Goal: Transaction & Acquisition: Purchase product/service

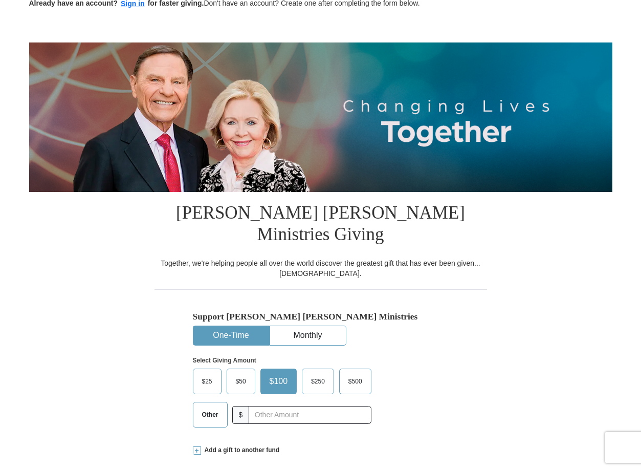
scroll to position [153, 0]
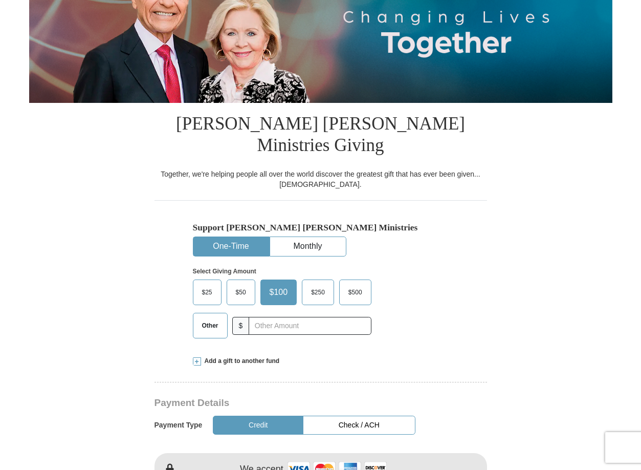
click at [212, 280] on label "$25" at bounding box center [207, 292] width 28 height 25
click at [0, 0] on input "$25" at bounding box center [0, 0] width 0 height 0
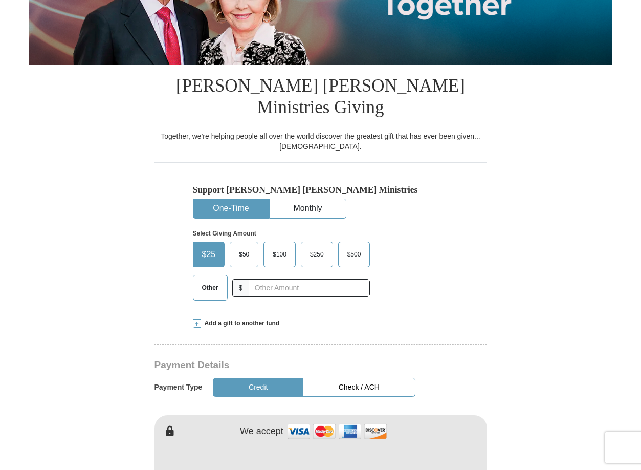
scroll to position [307, 0]
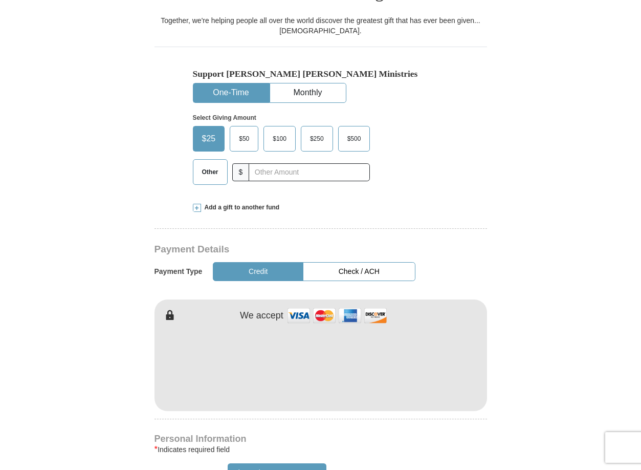
type input "[PERSON_NAME]"
type input "Potter"
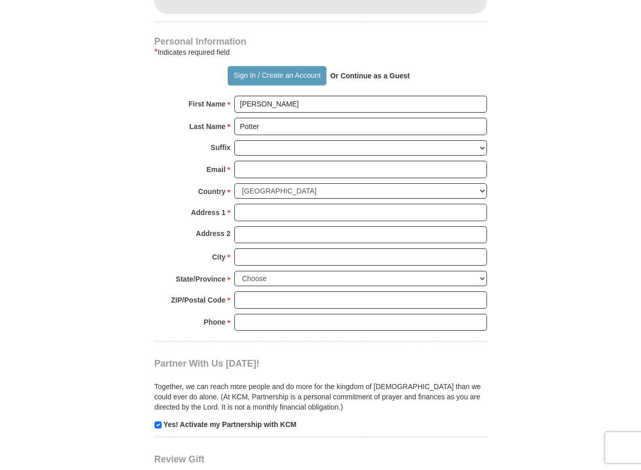
scroll to position [716, 0]
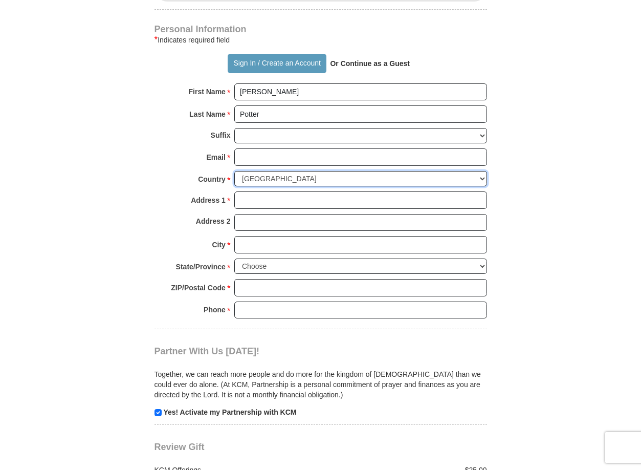
click at [278, 171] on select "United States of America Canada Antigua and Barbuda Argentina Armenia Aruba Aus…" at bounding box center [360, 179] width 253 height 16
click at [258, 105] on div "Last Name * Potter Please enter Last Name" at bounding box center [320, 116] width 332 height 23
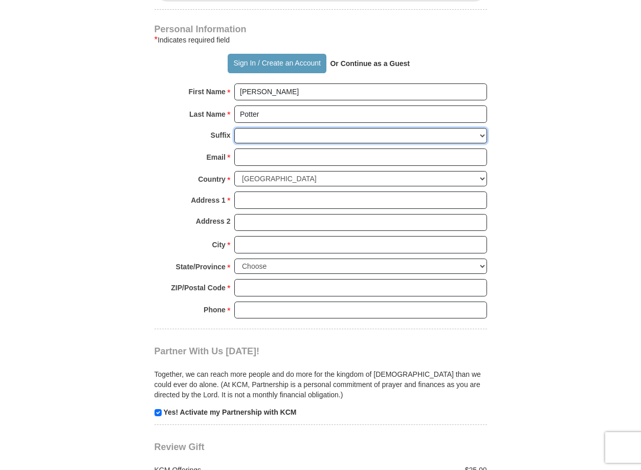
click at [263, 128] on select "Jr Sr I II III IV V VI" at bounding box center [360, 136] width 253 height 16
select select "Jr"
click at [234, 128] on select "Jr Sr I II III IV V VI" at bounding box center [360, 136] width 253 height 16
click at [250, 128] on select "Jr Sr I II III IV V VI" at bounding box center [360, 136] width 253 height 16
click at [209, 150] on strong "Email" at bounding box center [216, 157] width 19 height 14
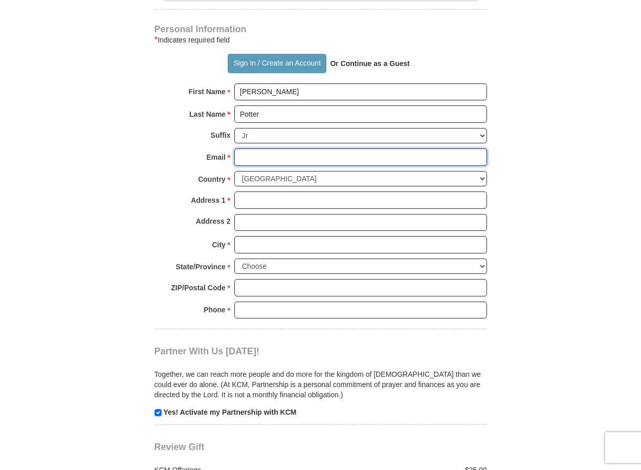
click at [234, 148] on input "Email *" at bounding box center [360, 156] width 253 height 17
type input "[PERSON_NAME][EMAIL_ADDRESS][DOMAIN_NAME]"
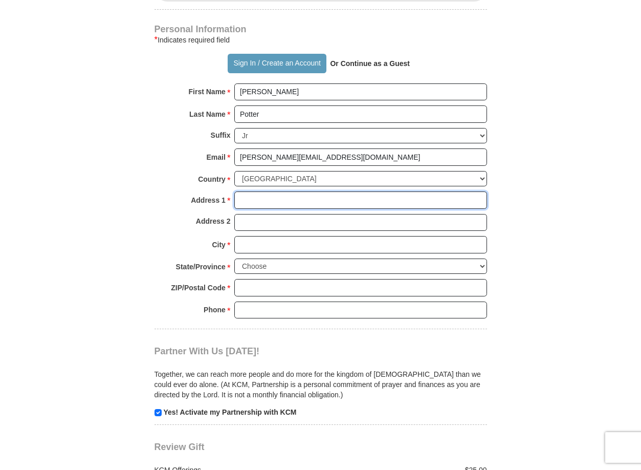
type input "[STREET_ADDRESS]"
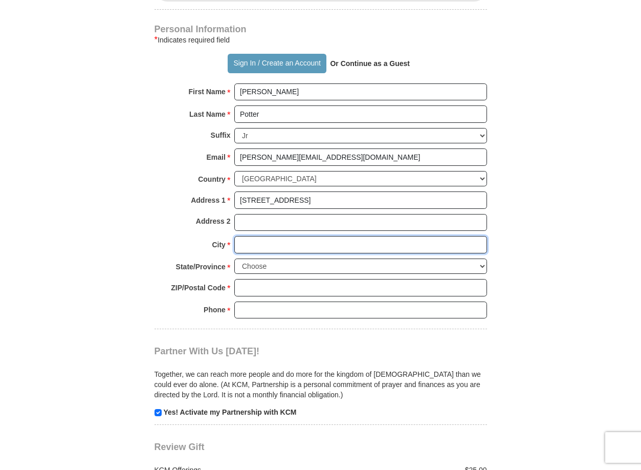
type input "Evans City"
select select "PA"
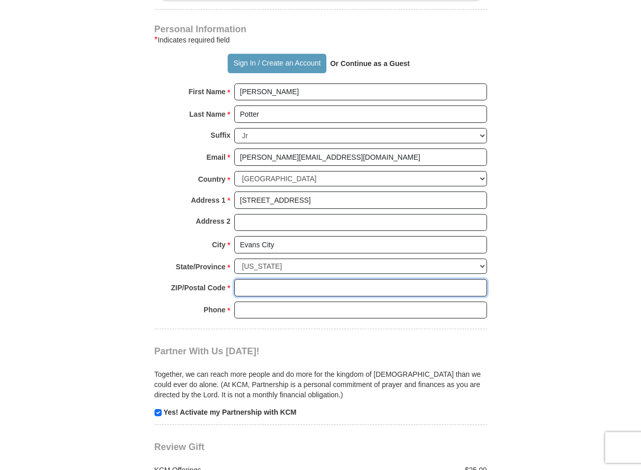
type input "16033"
type input "2623743546"
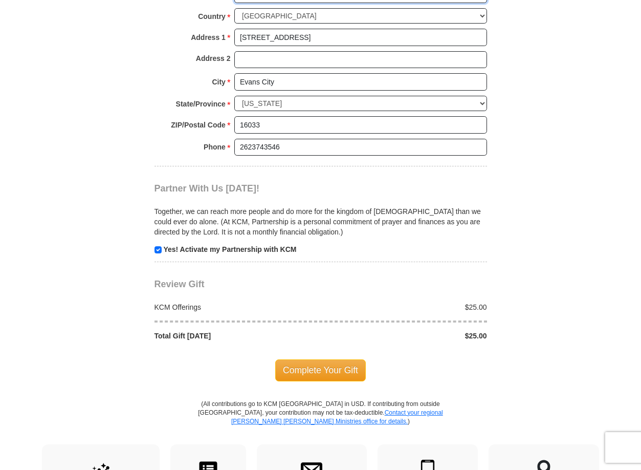
scroll to position [921, 0]
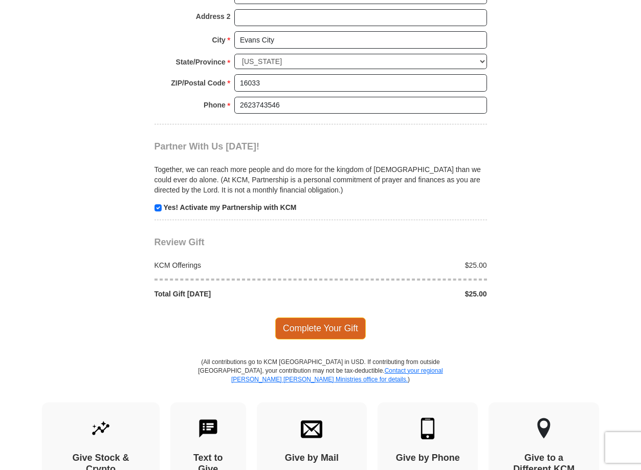
click at [303, 317] on span "Complete Your Gift" at bounding box center [320, 327] width 91 height 21
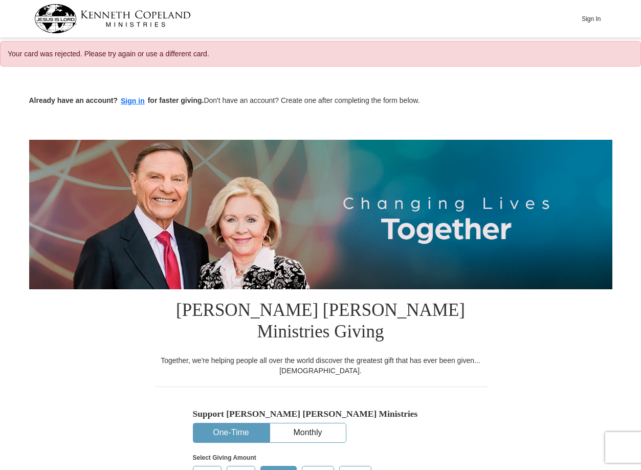
select select "PA"
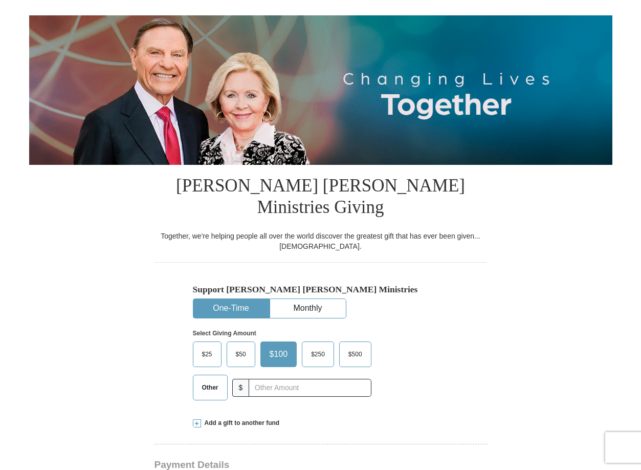
scroll to position [102, 0]
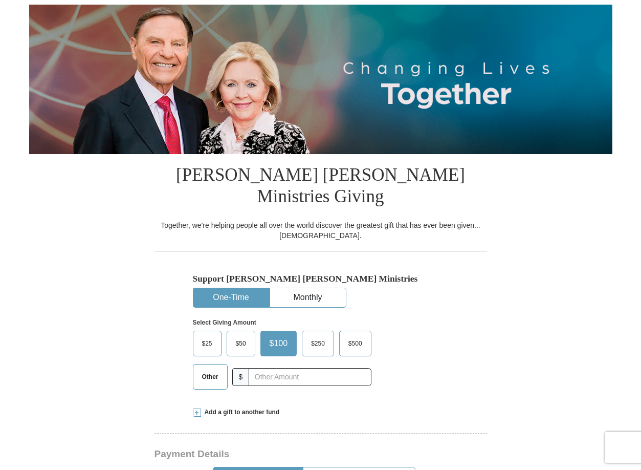
click at [206, 336] on span "$25" at bounding box center [207, 343] width 20 height 15
click at [0, 0] on input "$25" at bounding box center [0, 0] width 0 height 0
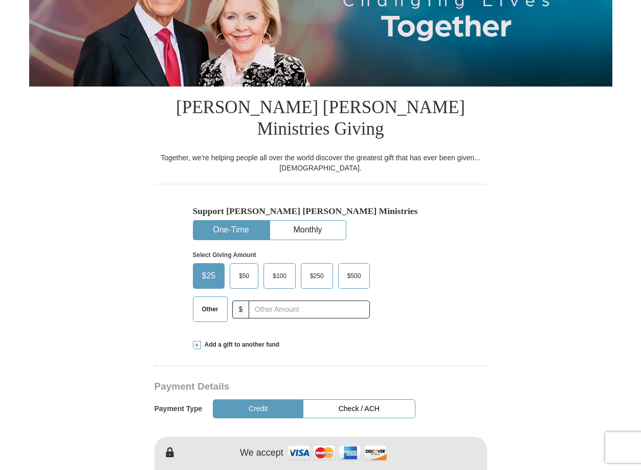
scroll to position [307, 0]
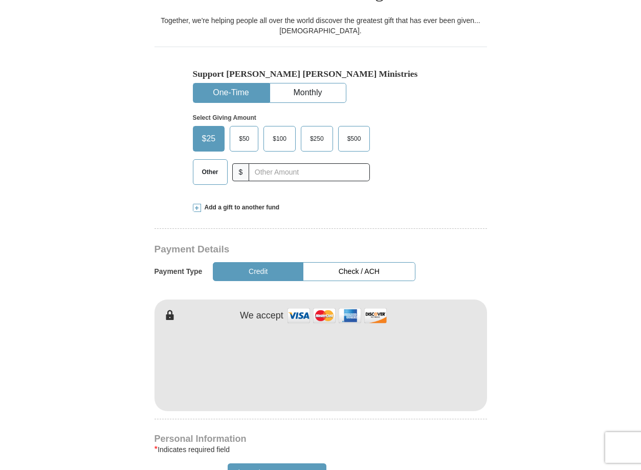
type input "[PERSON_NAME]"
type input "Potter"
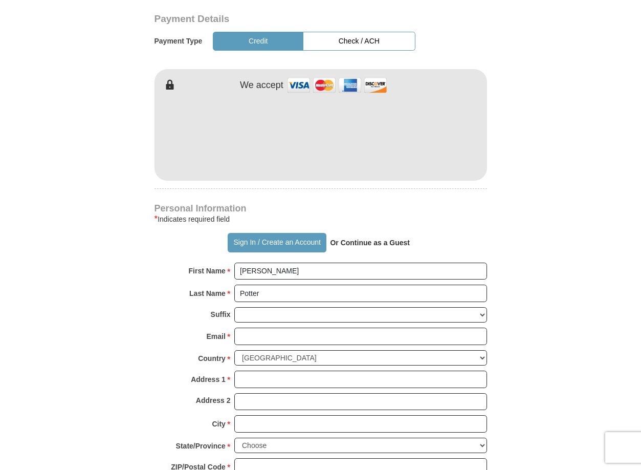
scroll to position [665, 0]
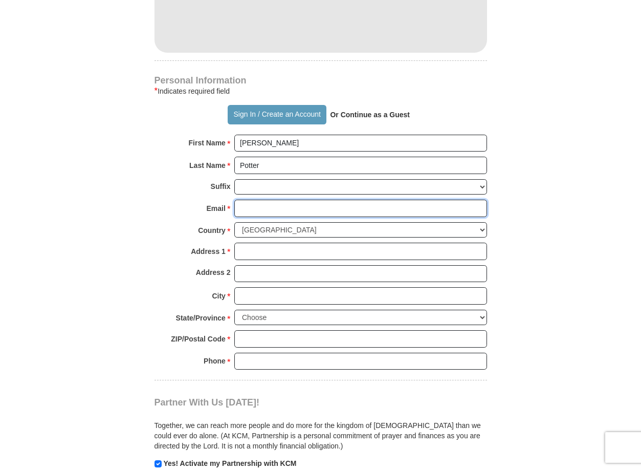
click at [272, 199] on input "Email *" at bounding box center [360, 207] width 253 height 17
type input "[PERSON_NAME][EMAIL_ADDRESS][DOMAIN_NAME]"
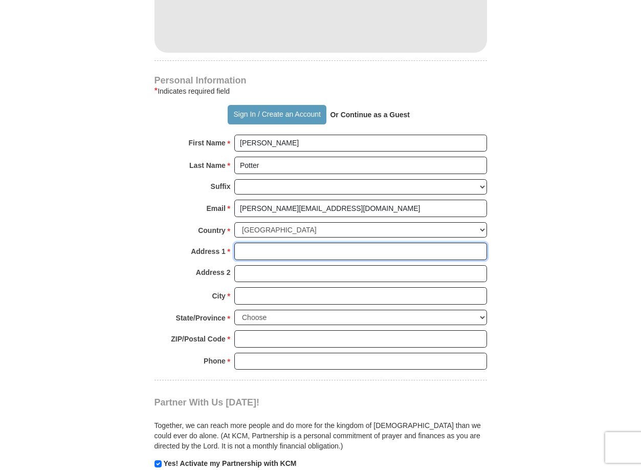
type input "[STREET_ADDRESS]"
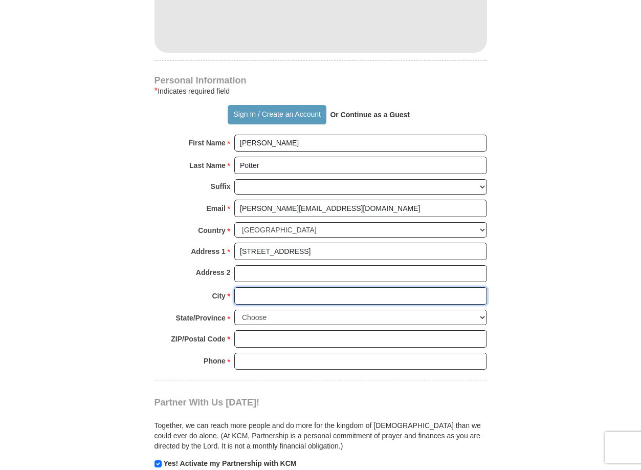
type input "Evans City"
select select "PA"
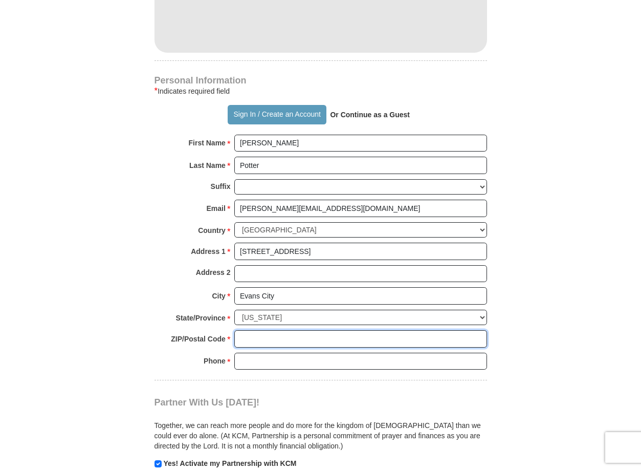
type input "16033"
type input "2623743546"
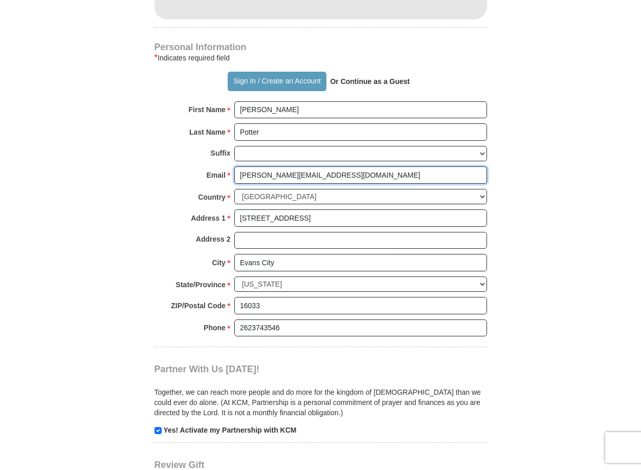
scroll to position [870, 0]
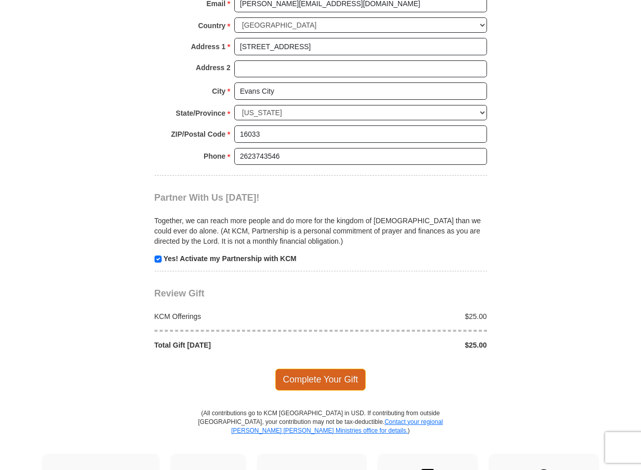
click at [327, 368] on span "Complete Your Gift" at bounding box center [320, 378] width 91 height 21
